Goal: Task Accomplishment & Management: Use online tool/utility

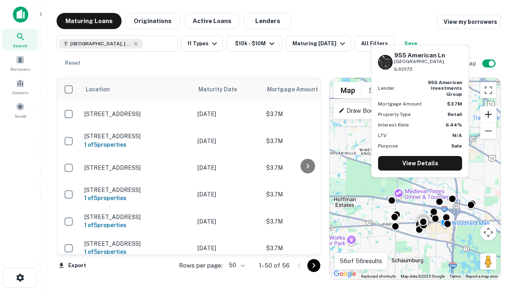
click at [489, 114] on button "Zoom in" at bounding box center [488, 114] width 16 height 16
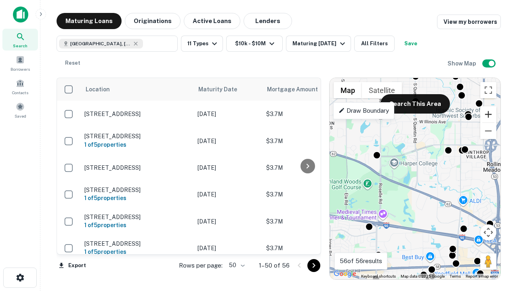
click at [489, 114] on button "Zoom in" at bounding box center [488, 114] width 16 height 16
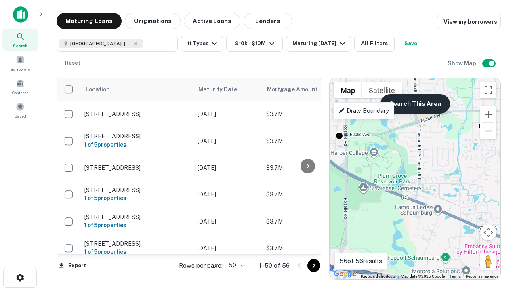
click at [415, 104] on button "Search This Area" at bounding box center [416, 103] width 70 height 19
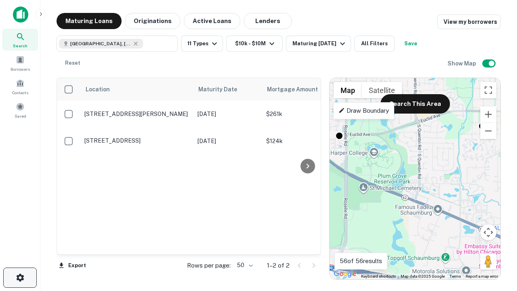
click at [20, 278] on icon "button" at bounding box center [20, 278] width 10 height 10
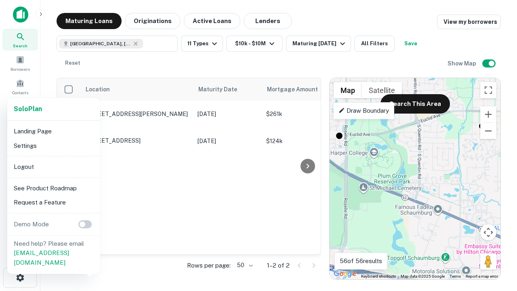
click at [53, 166] on li "Logout" at bounding box center [54, 167] width 86 height 15
